Goal: Navigation & Orientation: Find specific page/section

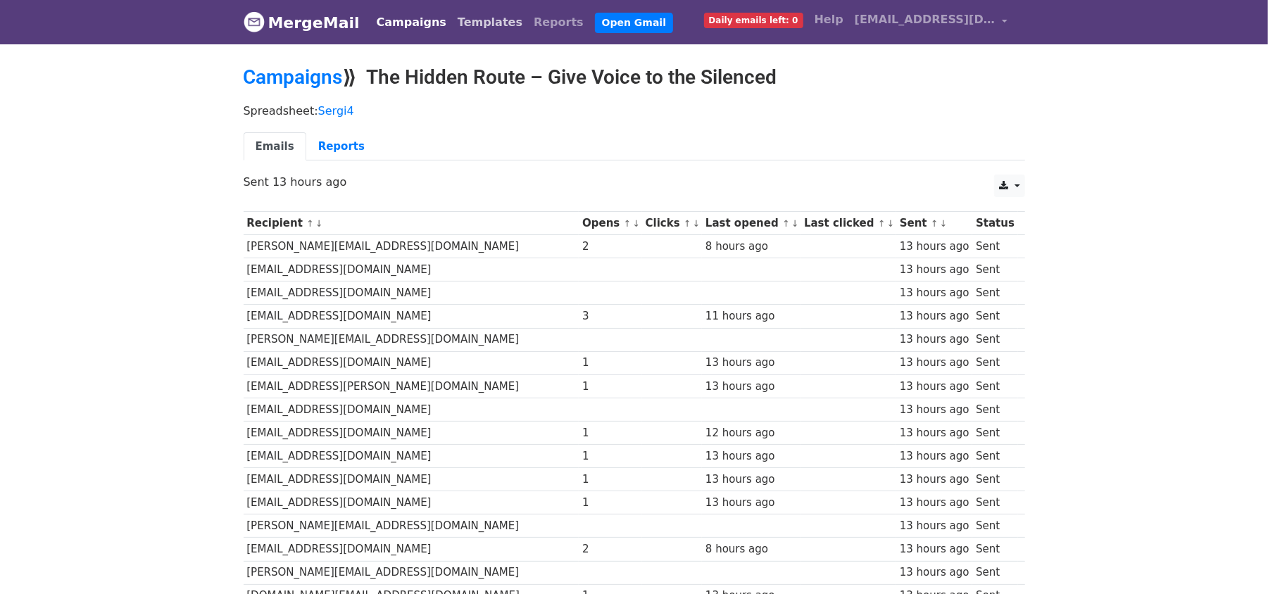
click at [460, 23] on link "Templates" at bounding box center [490, 22] width 76 height 28
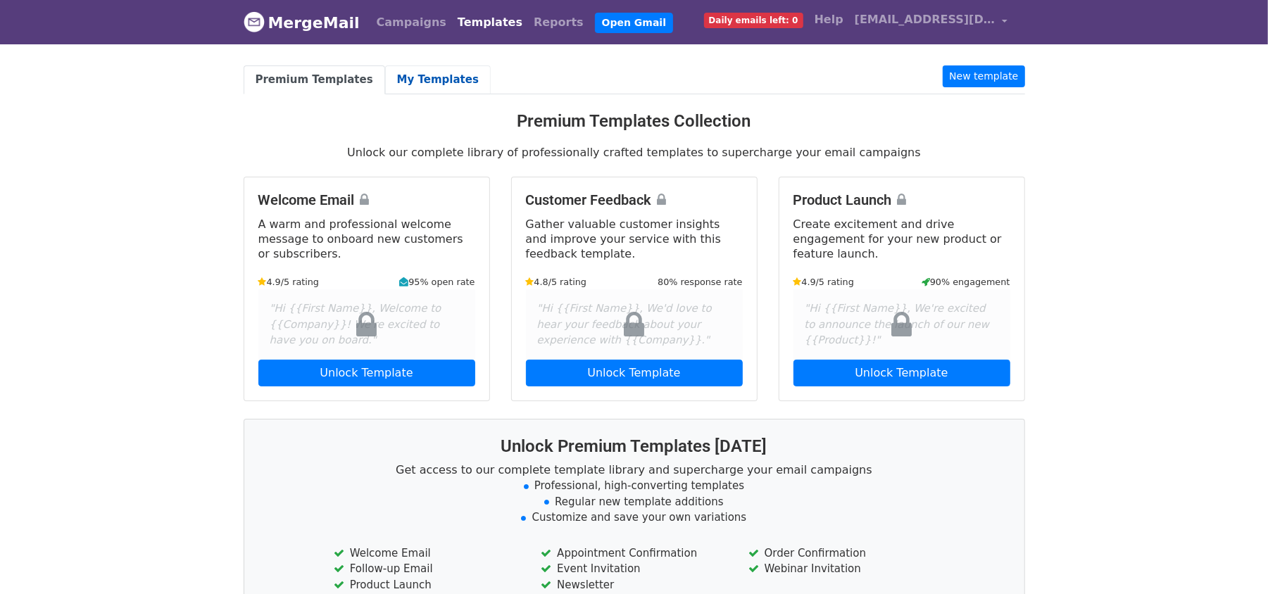
click at [403, 68] on link "My Templates" at bounding box center [438, 79] width 106 height 29
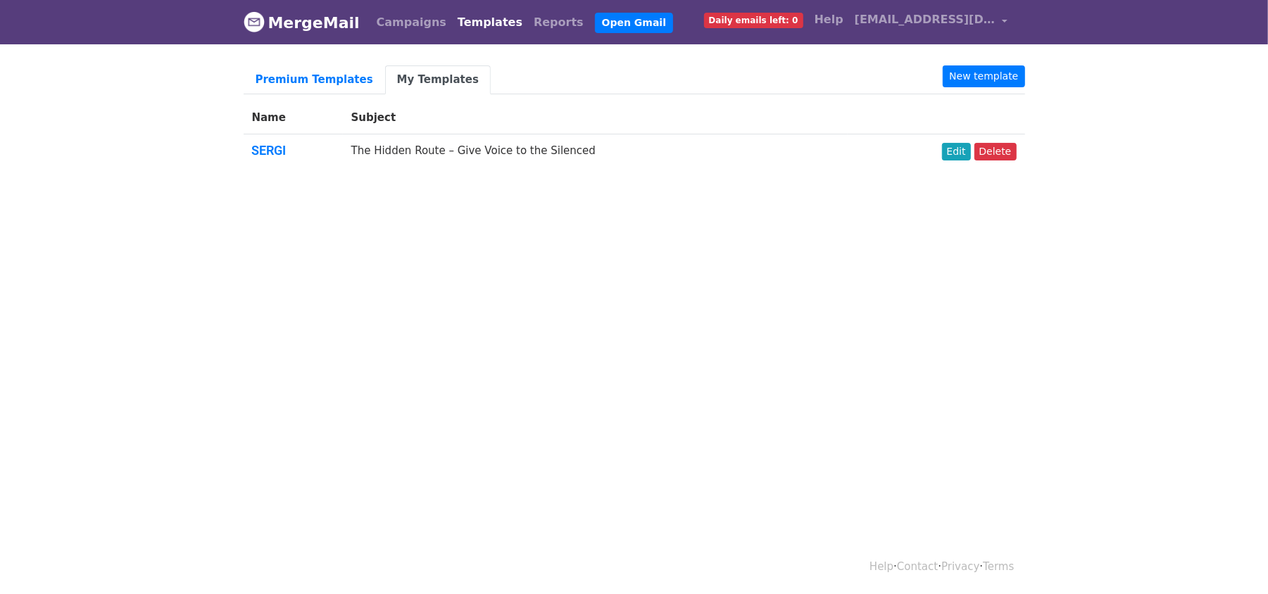
click at [441, 153] on td "The Hidden Route – Give Voice to the Silenced" at bounding box center [595, 153] width 505 height 38
click at [407, 11] on link "Campaigns" at bounding box center [411, 22] width 81 height 28
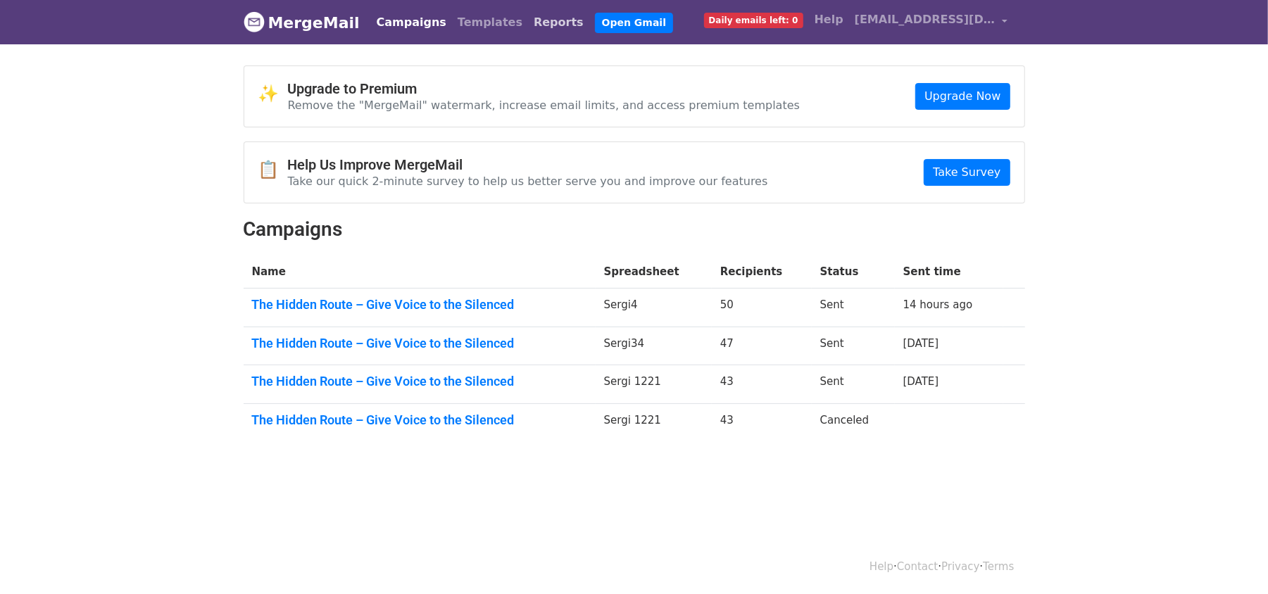
click at [528, 18] on link "Reports" at bounding box center [558, 22] width 61 height 28
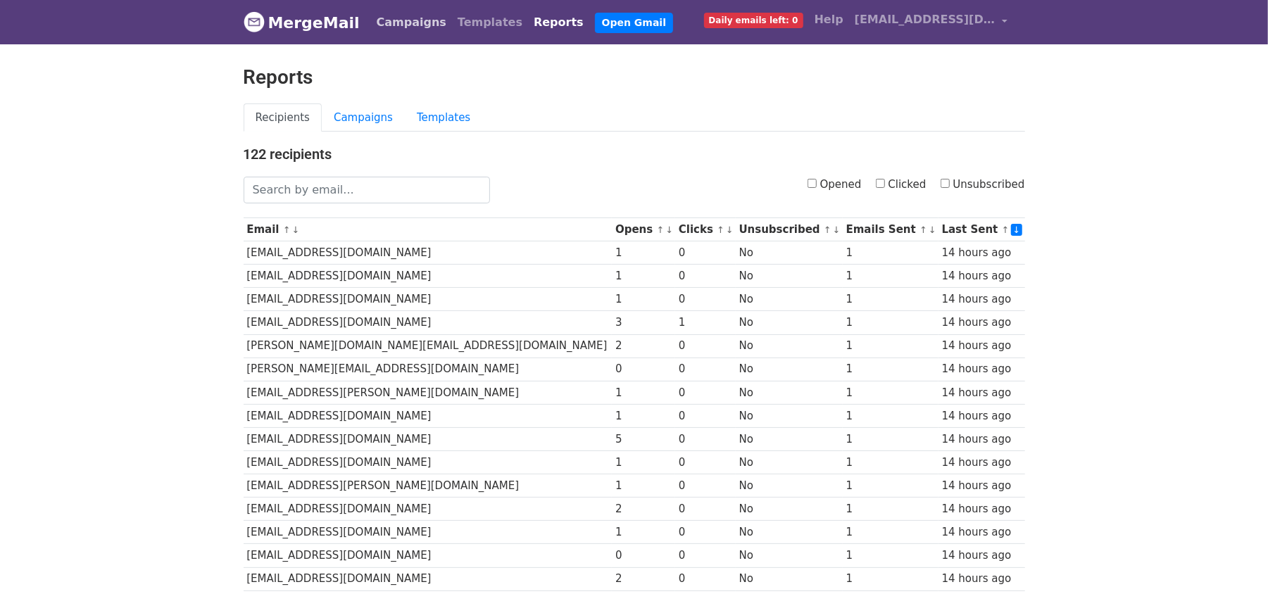
click at [382, 20] on link "Campaigns" at bounding box center [411, 22] width 81 height 28
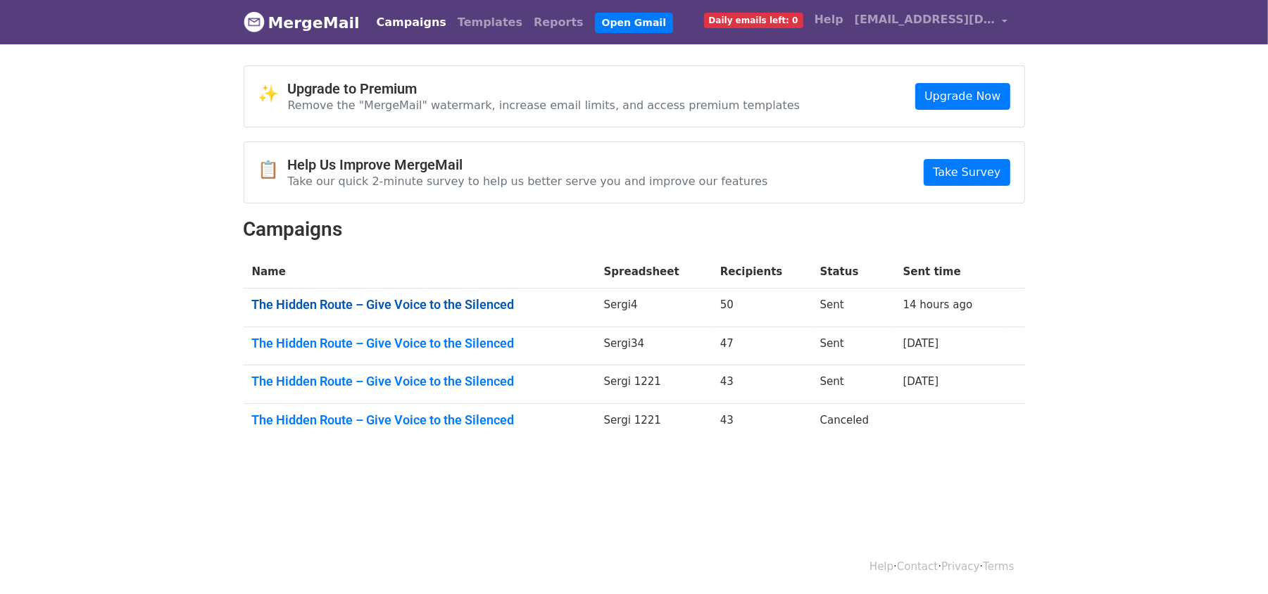
click at [392, 303] on link "The Hidden Route – Give Voice to the Silenced" at bounding box center [419, 304] width 335 height 15
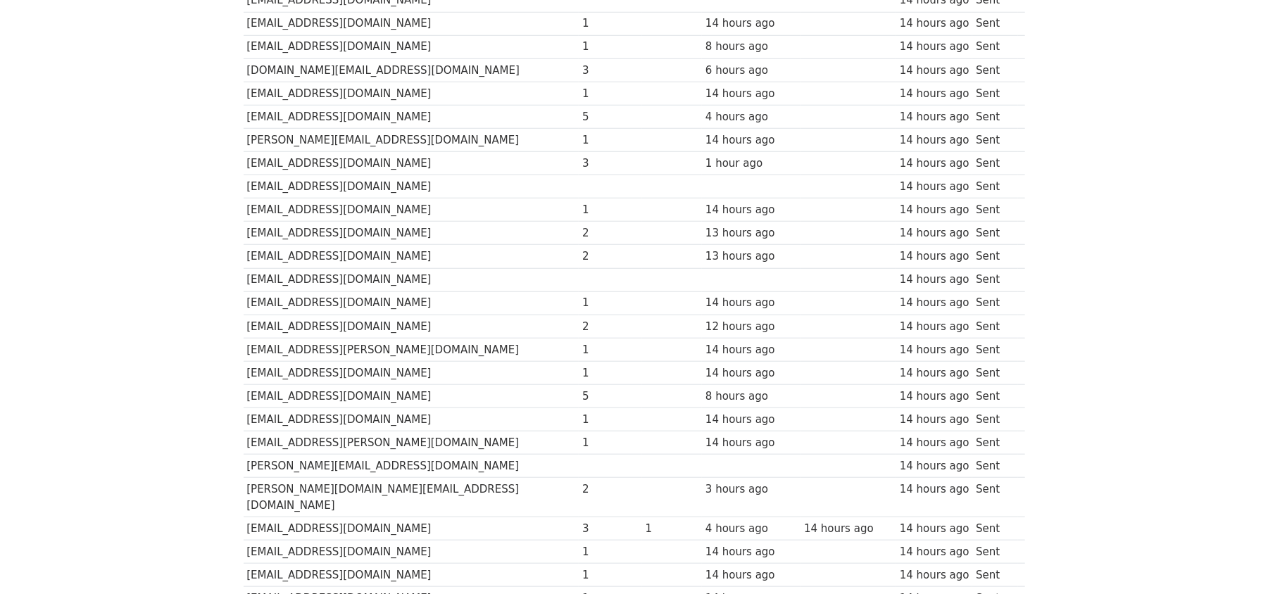
scroll to position [942, 0]
